Goal: Task Accomplishment & Management: Manage account settings

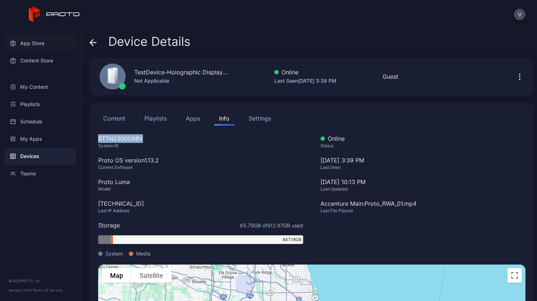
click at [28, 45] on div "App Store" at bounding box center [40, 43] width 72 height 17
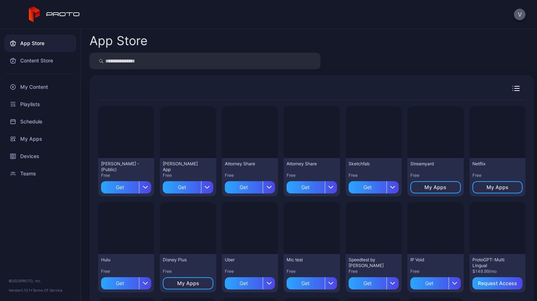
click at [515, 16] on button "V" at bounding box center [520, 15] width 12 height 12
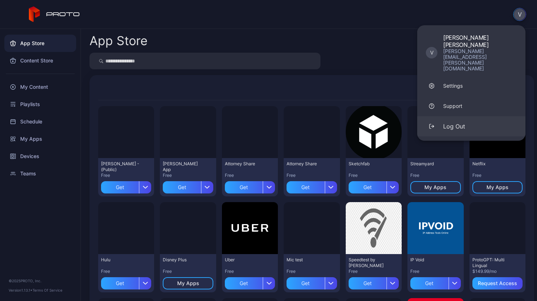
click at [437, 116] on button "Log Out" at bounding box center [472, 126] width 108 height 20
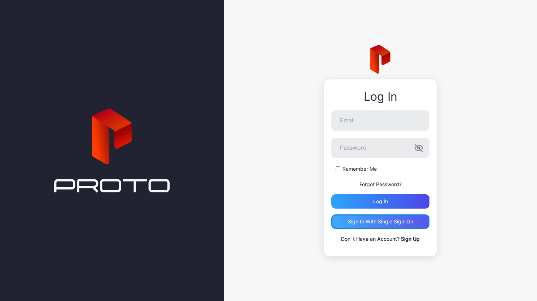
click at [363, 220] on div "Sign in With Single Sign-On" at bounding box center [380, 222] width 65 height 6
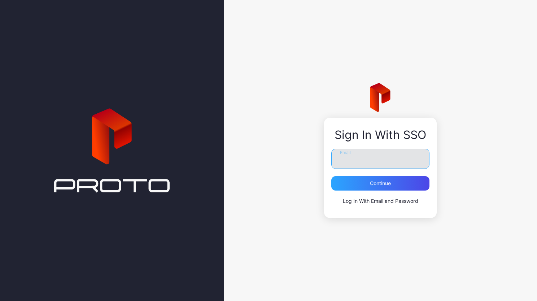
click at [347, 156] on input "Email" at bounding box center [381, 159] width 98 height 20
type input "**********"
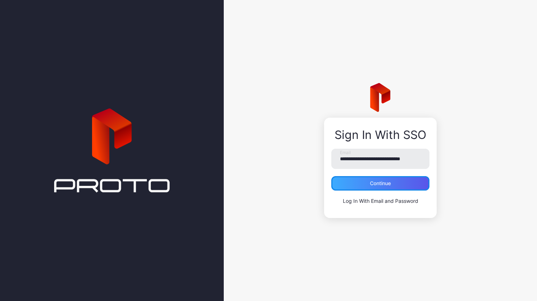
click at [379, 189] on div "Continue" at bounding box center [381, 183] width 98 height 14
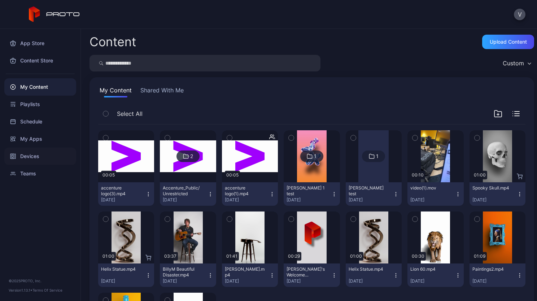
click at [32, 157] on div "Devices" at bounding box center [40, 156] width 72 height 17
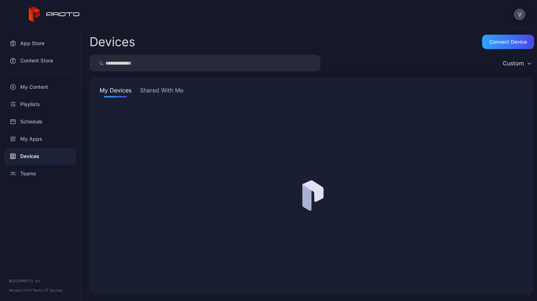
click at [161, 92] on button "Shared With Me" at bounding box center [162, 92] width 46 height 12
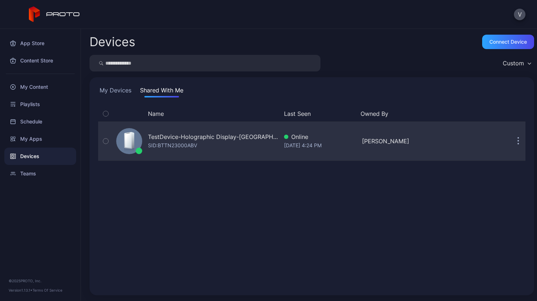
click at [191, 135] on div "TestDevice-Holographic Display-[GEOGRAPHIC_DATA]-500West-Showcase" at bounding box center [213, 137] width 130 height 9
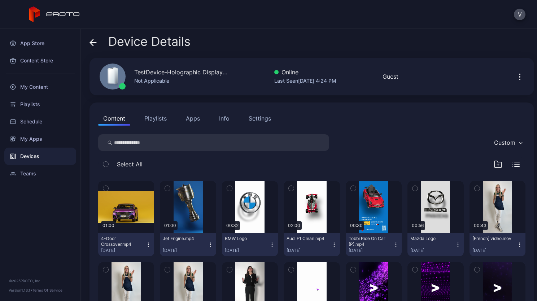
click at [195, 118] on button "Apps" at bounding box center [193, 118] width 24 height 14
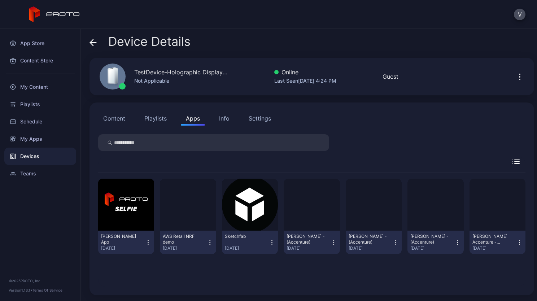
click at [117, 117] on button "Content" at bounding box center [114, 118] width 32 height 14
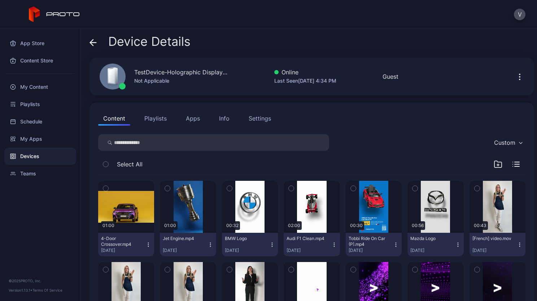
click at [153, 119] on button "Playlists" at bounding box center [155, 118] width 33 height 14
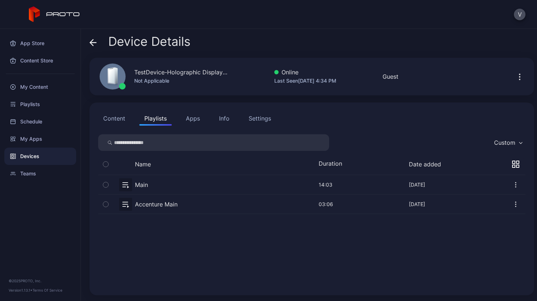
click at [189, 119] on button "Apps" at bounding box center [193, 118] width 24 height 14
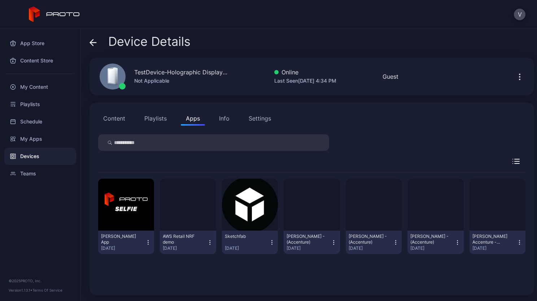
click at [120, 118] on button "Content" at bounding box center [114, 118] width 32 height 14
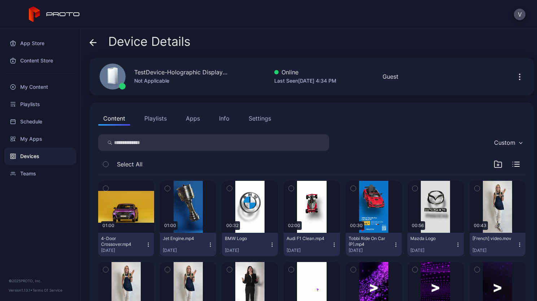
click at [262, 120] on div "Settings" at bounding box center [260, 118] width 22 height 9
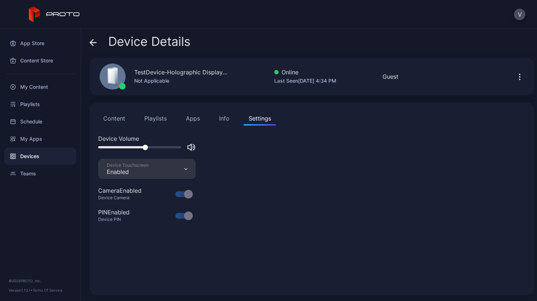
click at [117, 118] on button "Content" at bounding box center [114, 118] width 32 height 14
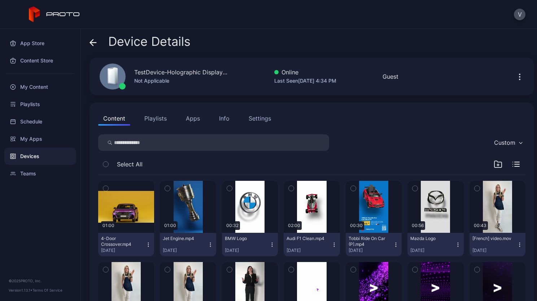
click at [139, 76] on div "TestDevice-Holographic Display-[GEOGRAPHIC_DATA]-500West-Showcase" at bounding box center [181, 72] width 94 height 9
click at [211, 90] on div "TestDevice-Holographic Display-[GEOGRAPHIC_DATA]-500West-Showcase Not Applicable" at bounding box center [159, 76] width 137 height 39
click at [516, 77] on icon "button" at bounding box center [520, 77] width 9 height 9
click at [399, 112] on div "Content Playlists Apps Info Settings" at bounding box center [312, 118] width 428 height 14
click at [223, 121] on div "Info" at bounding box center [224, 118] width 10 height 9
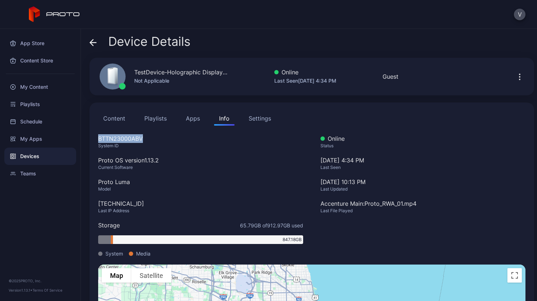
drag, startPoint x: 145, startPoint y: 139, endPoint x: 98, endPoint y: 136, distance: 47.4
click at [98, 136] on div "Content Playlists Apps Info Settings BTTN23000ABV System ID Proto OS version 1.…" at bounding box center [312, 253] width 445 height 300
copy div "BTTN23000ABV"
click at [147, 140] on div "BTTN23000ABV" at bounding box center [200, 138] width 205 height 9
drag, startPoint x: 147, startPoint y: 140, endPoint x: 108, endPoint y: 137, distance: 39.5
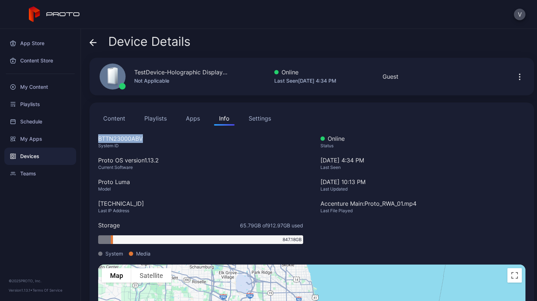
click at [108, 137] on div "BTTN23000ABV" at bounding box center [200, 138] width 205 height 9
